Goal: Information Seeking & Learning: Check status

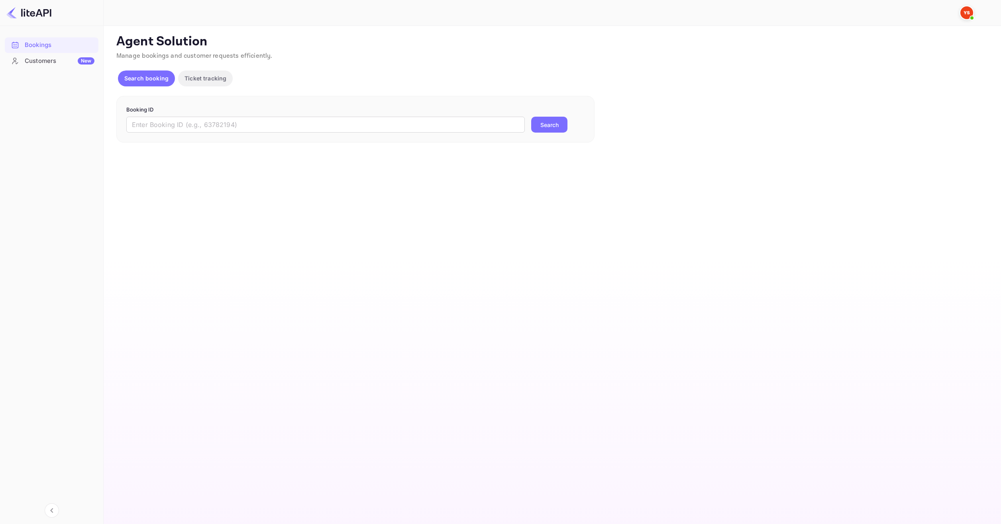
click at [428, 116] on form "Booking ID ​ Search" at bounding box center [355, 119] width 458 height 27
click at [429, 121] on input "text" at bounding box center [325, 125] width 398 height 16
paste input "9299818"
type input "9299818"
click at [569, 121] on div "9299818 ​ Search" at bounding box center [355, 125] width 458 height 16
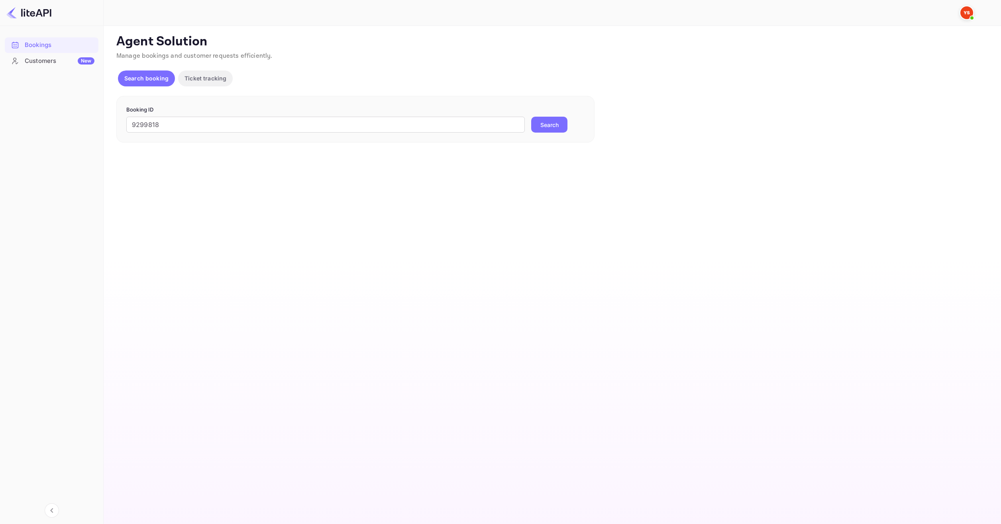
click at [544, 125] on button "Search" at bounding box center [549, 125] width 36 height 16
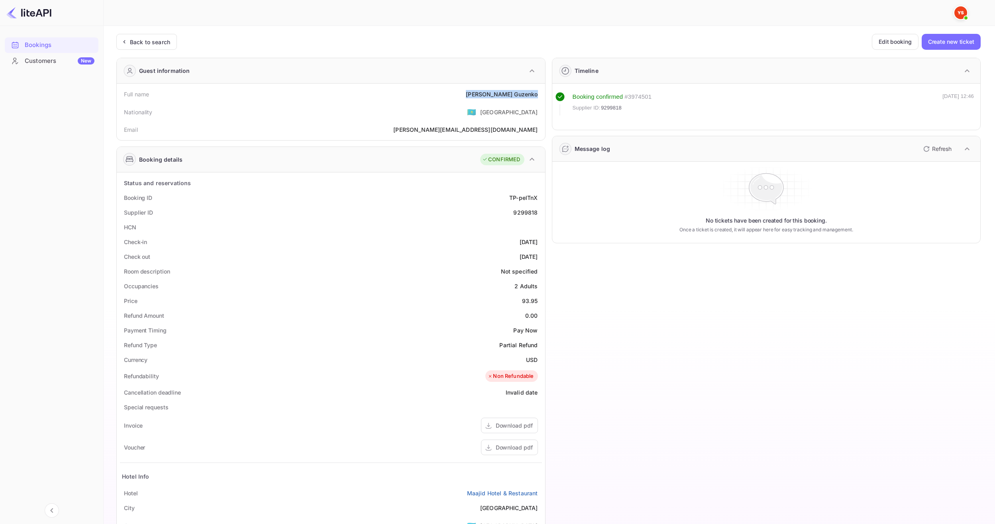
drag, startPoint x: 491, startPoint y: 92, endPoint x: 539, endPoint y: 96, distance: 47.7
click at [539, 96] on div "Full name [PERSON_NAME]" at bounding box center [331, 94] width 422 height 15
copy div "[PERSON_NAME]"
drag, startPoint x: 525, startPoint y: 302, endPoint x: 541, endPoint y: 303, distance: 16.0
click at [541, 303] on div "Price 93.95" at bounding box center [331, 301] width 422 height 15
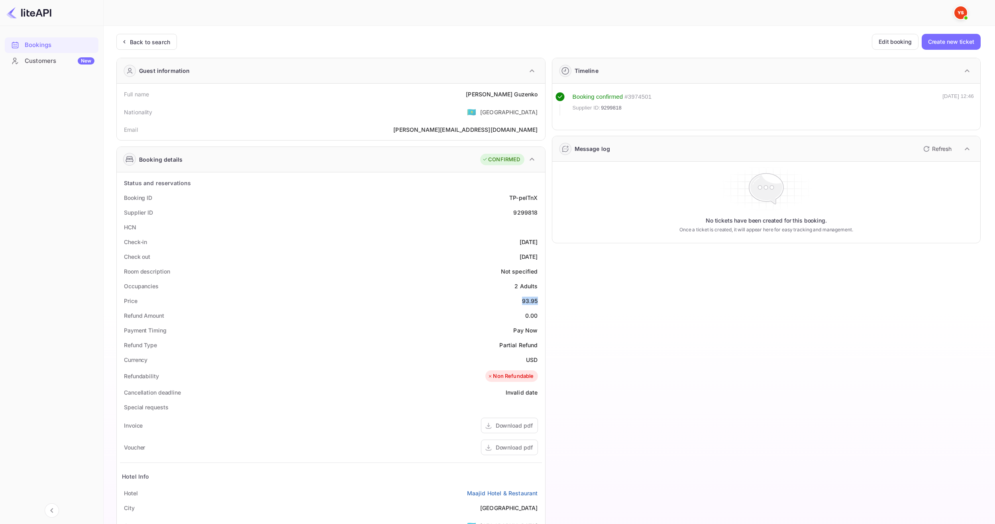
copy div "93.95"
